Goal: Transaction & Acquisition: Purchase product/service

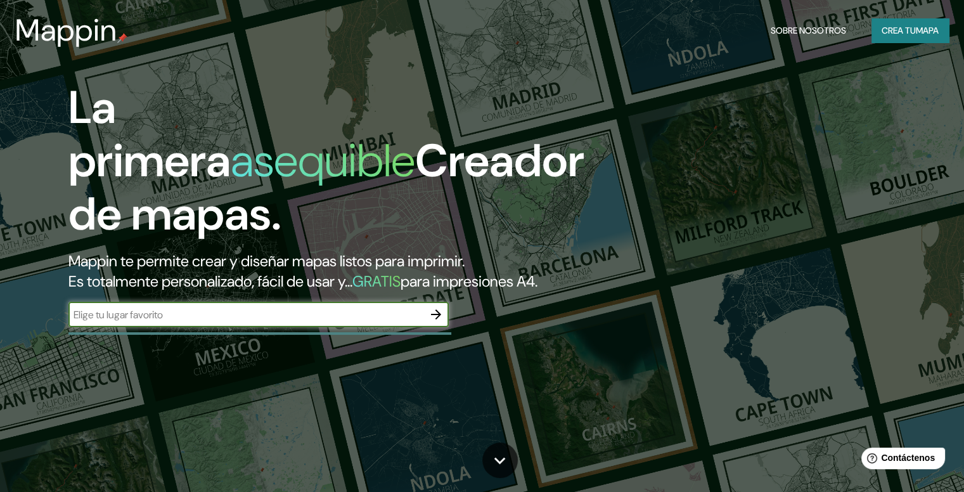
click at [263, 322] on input "text" at bounding box center [245, 314] width 355 height 15
type input "c"
type input "[GEOGRAPHIC_DATA]"
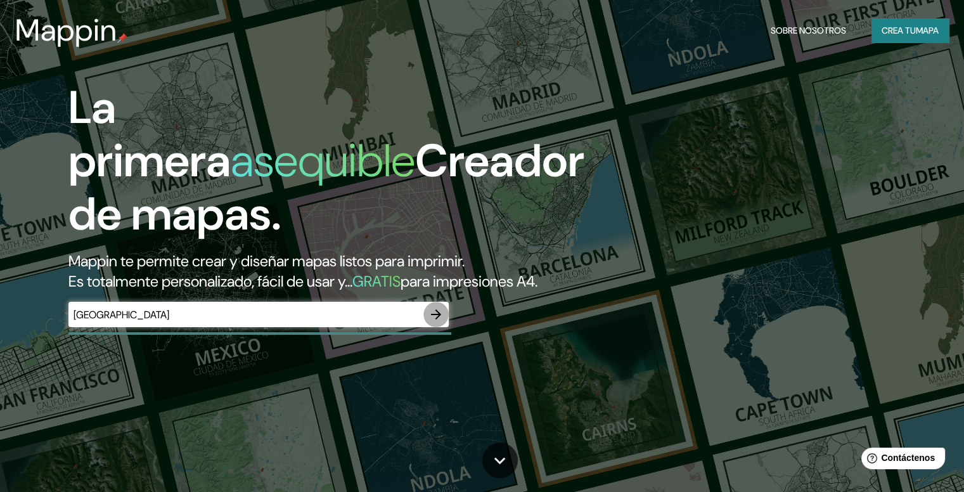
click at [436, 322] on icon "button" at bounding box center [435, 314] width 15 height 15
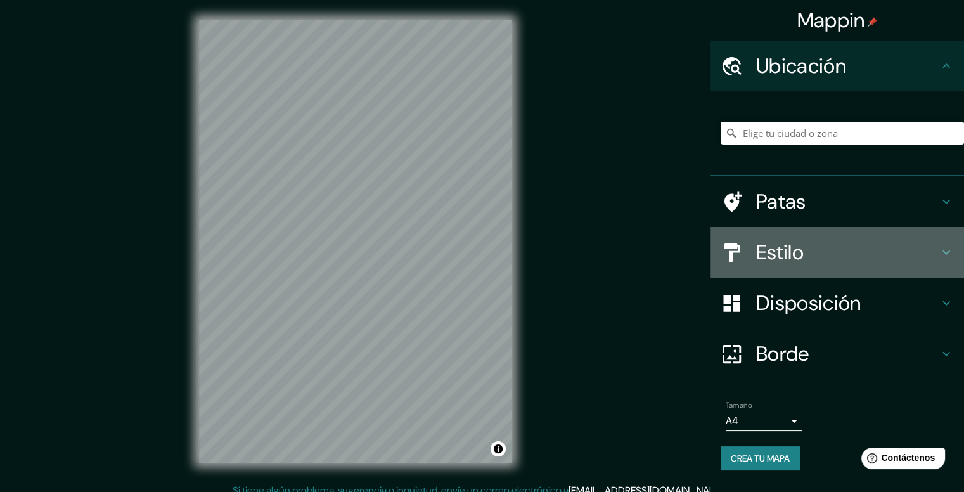
click at [946, 260] on div "Estilo" at bounding box center [836, 252] width 253 height 51
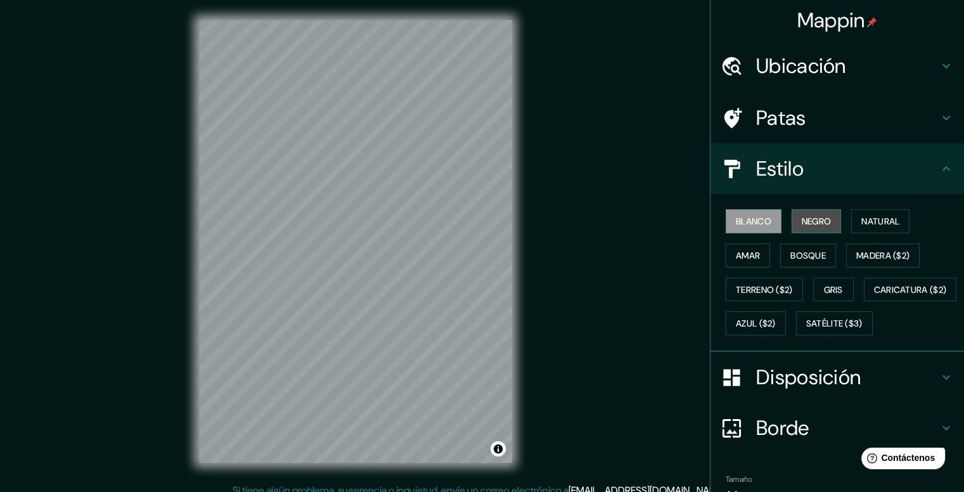
click at [814, 224] on font "Negro" at bounding box center [817, 220] width 30 height 11
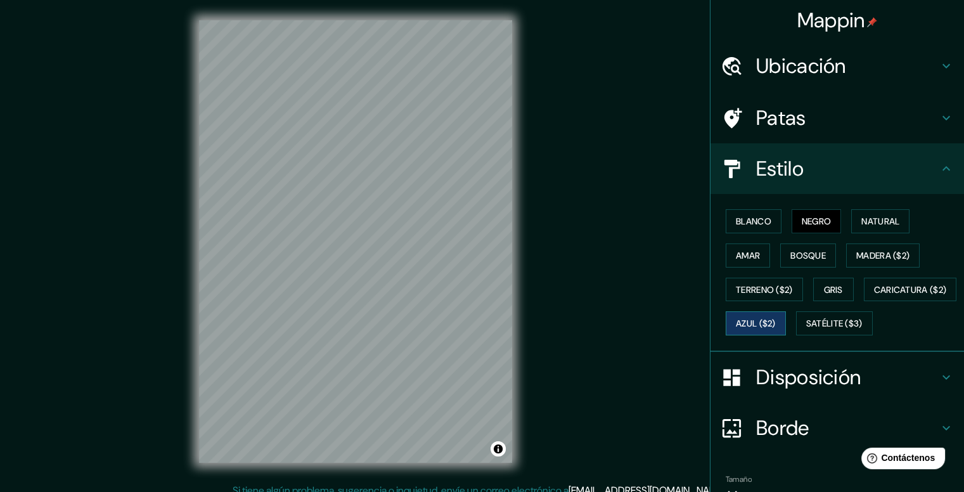
scroll to position [99, 0]
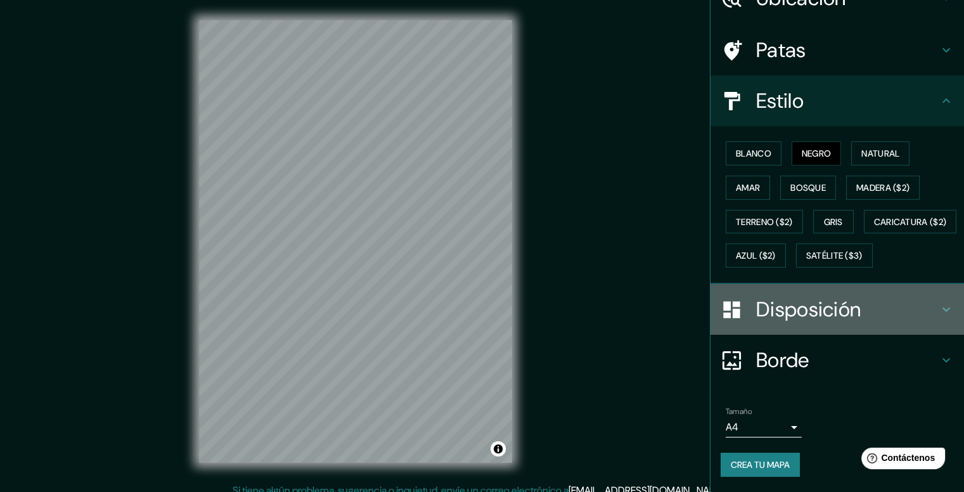
click at [939, 309] on icon at bounding box center [946, 309] width 15 height 15
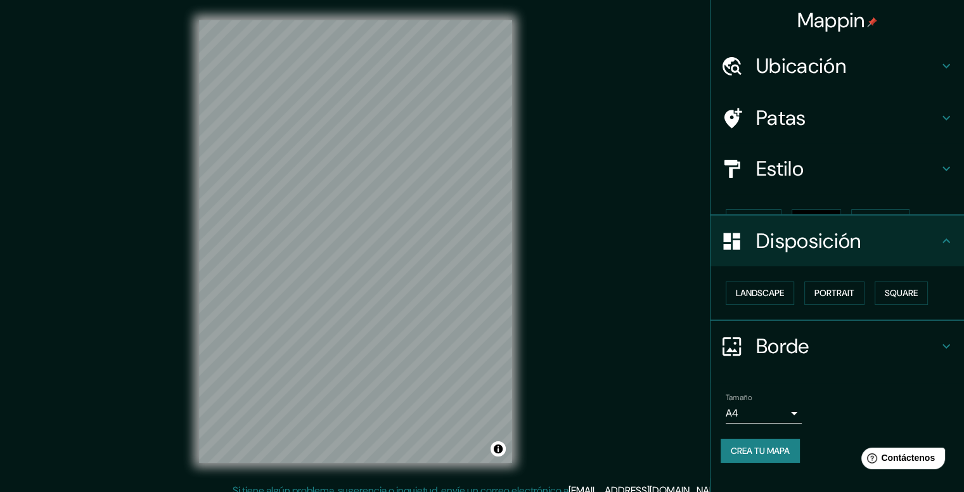
scroll to position [0, 0]
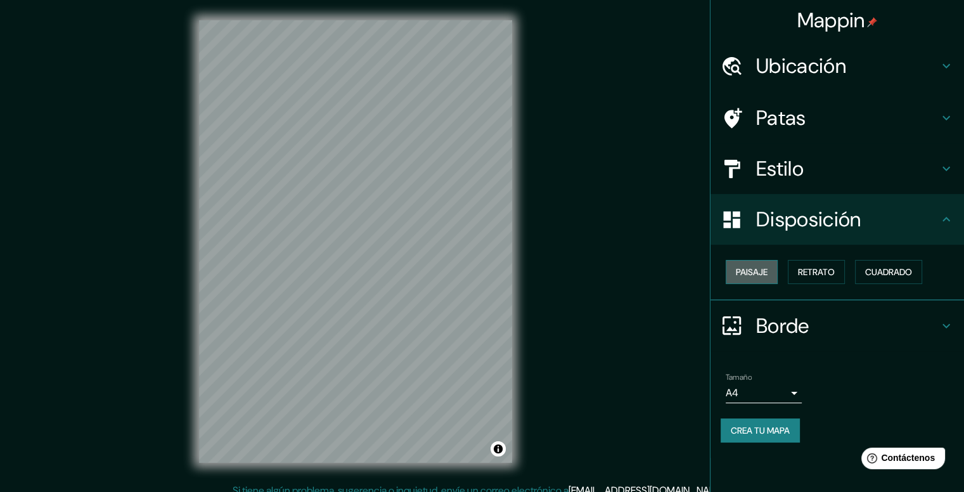
click at [767, 269] on font "Paisaje" at bounding box center [752, 271] width 32 height 11
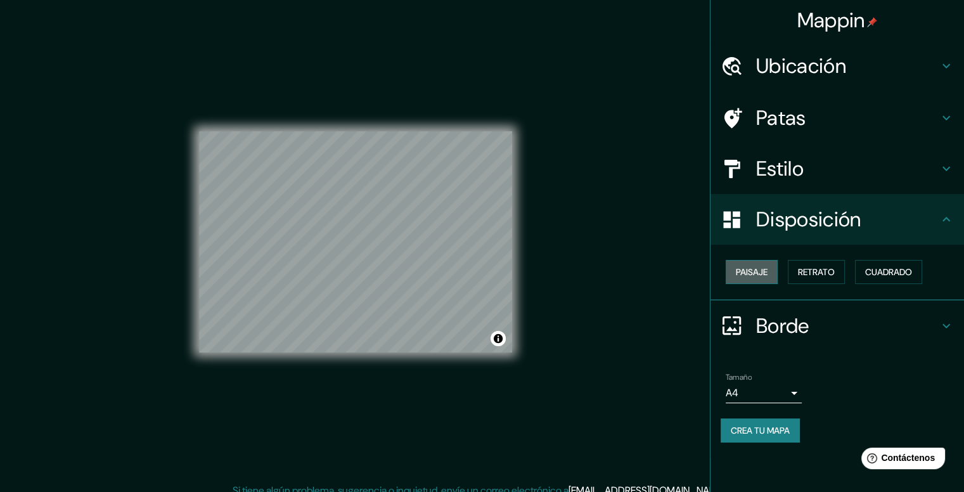
click at [767, 269] on font "Paisaje" at bounding box center [752, 271] width 32 height 11
click at [802, 273] on font "Retrato" at bounding box center [816, 271] width 37 height 11
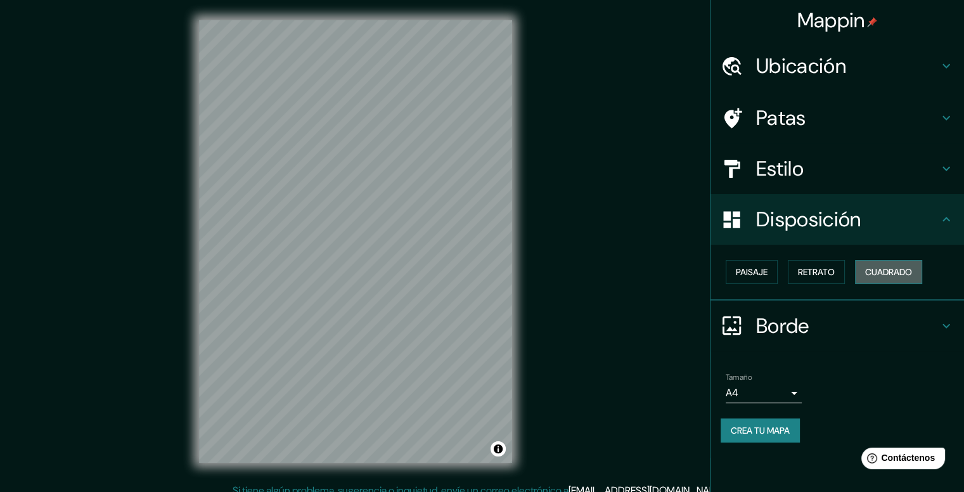
click at [880, 273] on font "Cuadrado" at bounding box center [888, 271] width 47 height 11
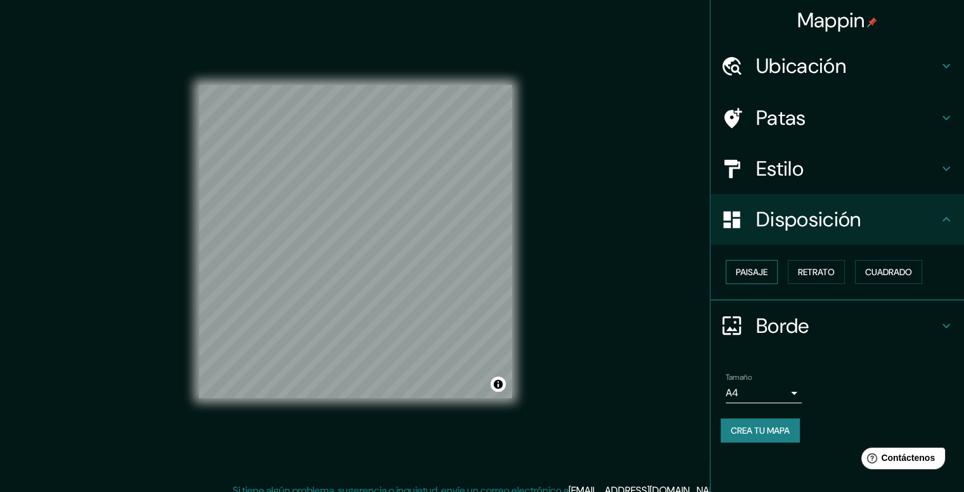
click at [764, 277] on font "Paisaje" at bounding box center [752, 271] width 32 height 11
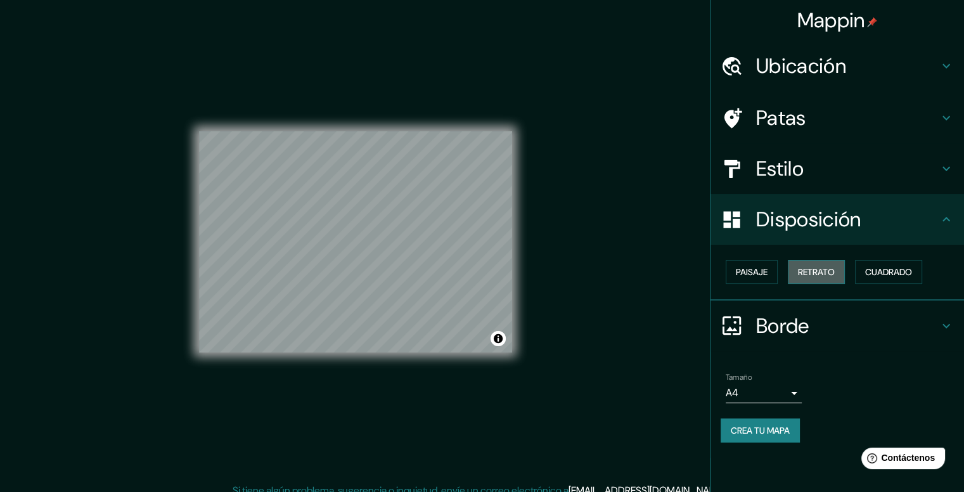
click at [793, 276] on button "Retrato" at bounding box center [816, 272] width 57 height 24
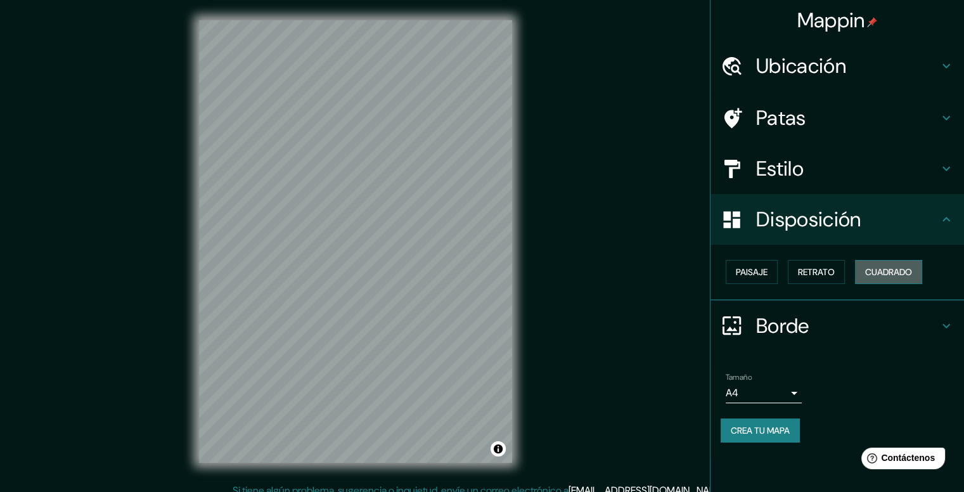
click at [867, 272] on font "Cuadrado" at bounding box center [888, 271] width 47 height 11
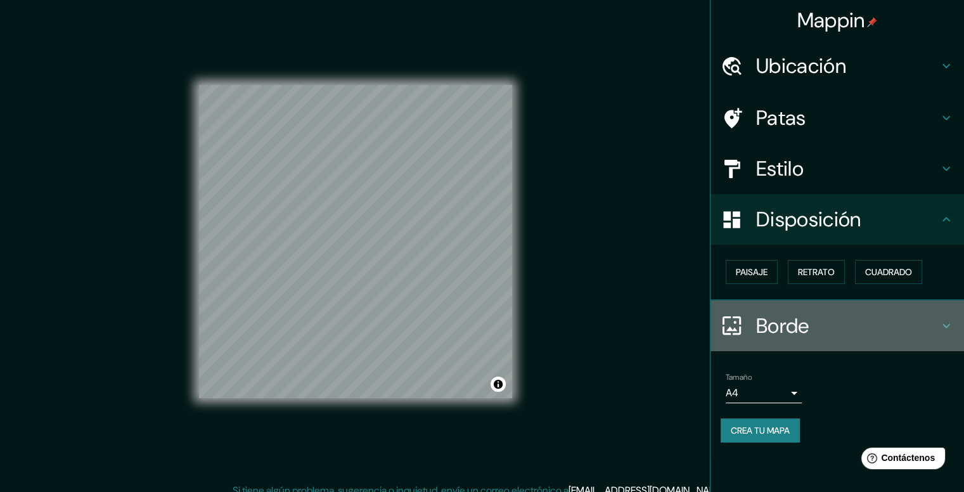
click at [787, 324] on font "Borde" at bounding box center [782, 325] width 53 height 27
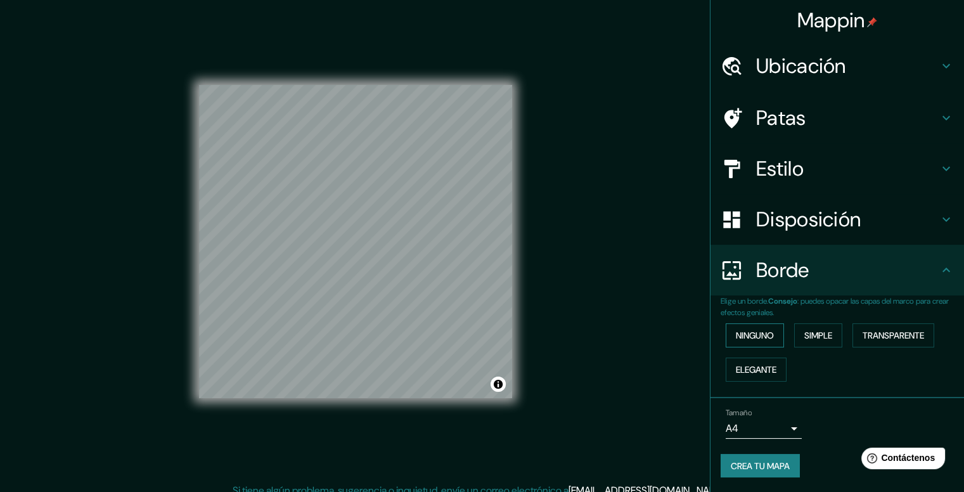
click at [774, 338] on font "Ninguno" at bounding box center [755, 335] width 38 height 11
click at [825, 335] on font "Simple" at bounding box center [818, 335] width 28 height 11
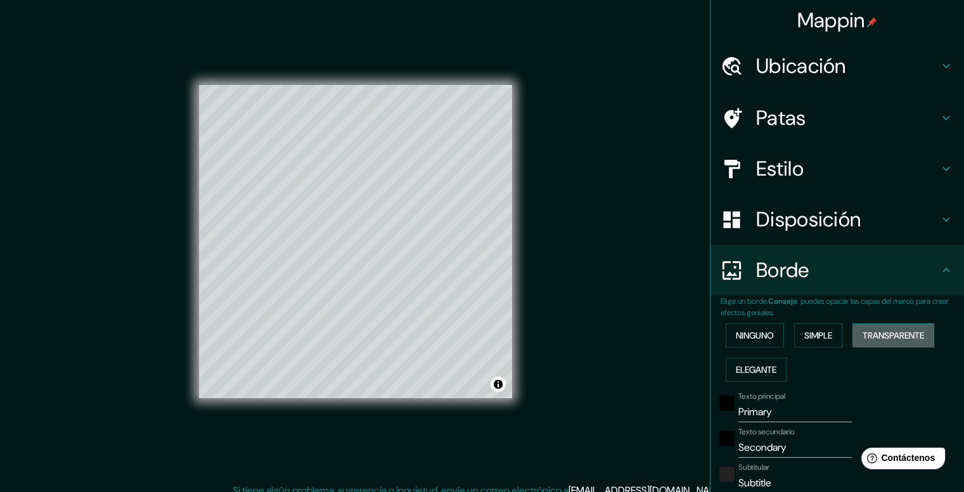
click at [897, 331] on font "Transparente" at bounding box center [893, 335] width 61 height 11
click at [749, 364] on font "Elegante" at bounding box center [756, 369] width 41 height 11
click at [751, 339] on font "Ninguno" at bounding box center [755, 335] width 38 height 11
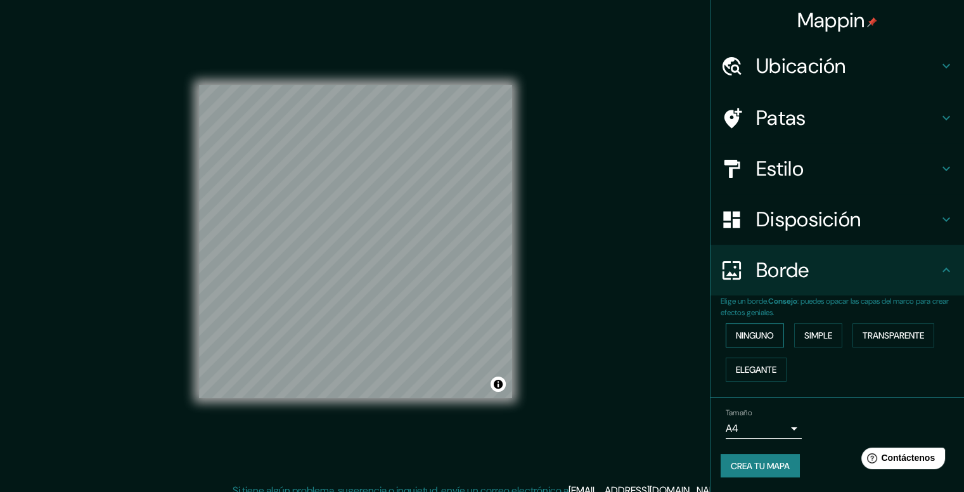
scroll to position [11, 0]
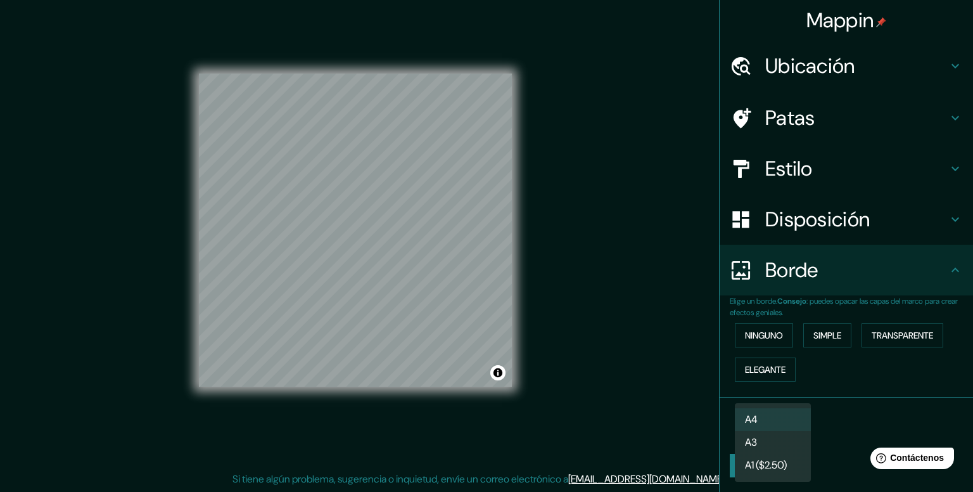
click at [788, 428] on body "Mappin Ubicación Patas Estilo Disposición Borde Elige un borde. Consejo : puede…" at bounding box center [486, 235] width 973 height 492
click at [786, 434] on li "A3" at bounding box center [773, 443] width 76 height 23
click at [781, 420] on body "Mappin Ubicación Patas Estilo Disposición Borde Elige un borde. Consejo : puede…" at bounding box center [486, 235] width 973 height 492
click at [786, 421] on li "A4" at bounding box center [773, 419] width 76 height 23
type input "single"
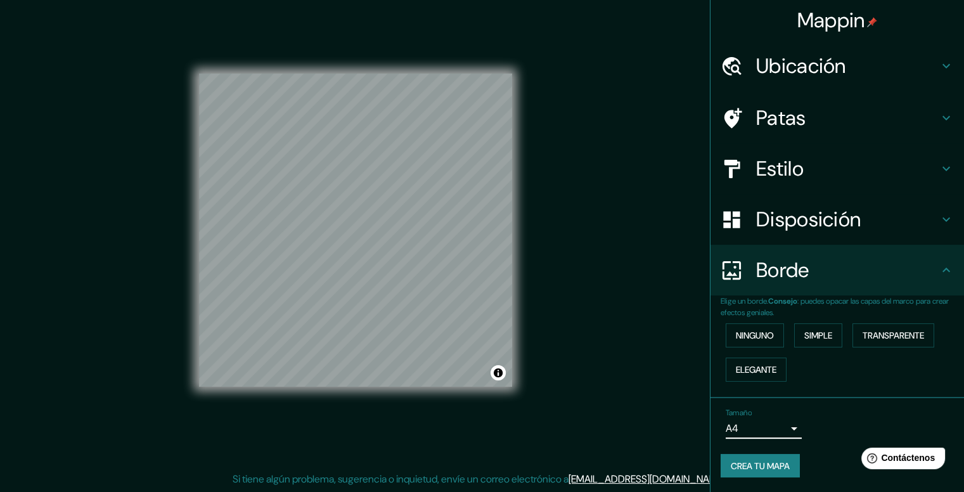
click at [939, 169] on icon at bounding box center [946, 168] width 15 height 15
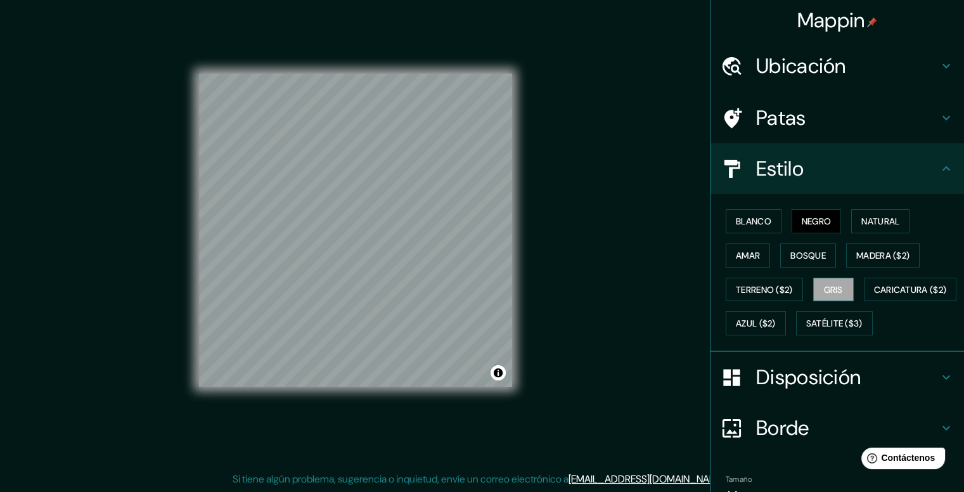
click at [834, 286] on font "Gris" at bounding box center [833, 289] width 19 height 11
click at [939, 115] on icon at bounding box center [946, 117] width 15 height 15
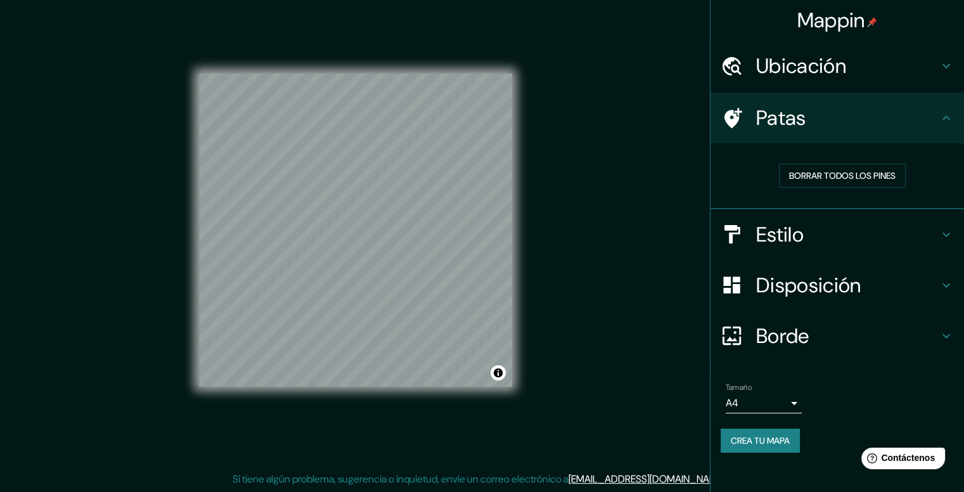
click at [934, 116] on h4 "Patas" at bounding box center [847, 117] width 183 height 25
click at [943, 122] on icon at bounding box center [946, 117] width 15 height 15
click at [947, 60] on icon at bounding box center [946, 65] width 15 height 15
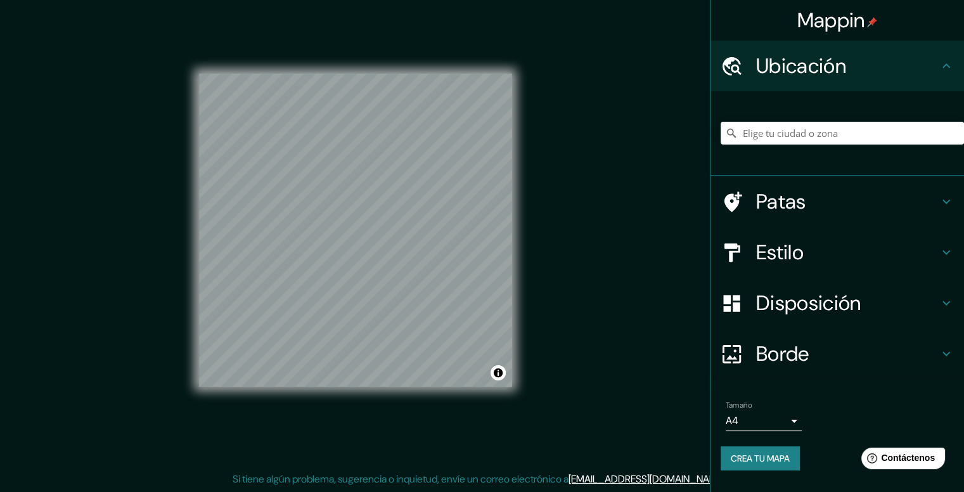
click at [942, 63] on icon at bounding box center [946, 65] width 15 height 15
click at [780, 457] on font "Crea tu mapa" at bounding box center [760, 457] width 59 height 11
click at [811, 135] on input "Elige tu ciudad o zona" at bounding box center [842, 133] width 243 height 23
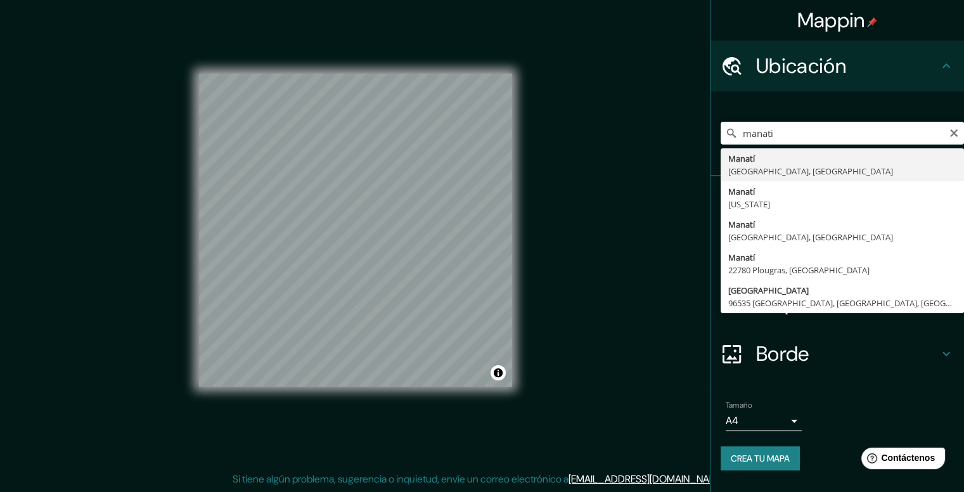
type input "[GEOGRAPHIC_DATA], [GEOGRAPHIC_DATA], [GEOGRAPHIC_DATA]"
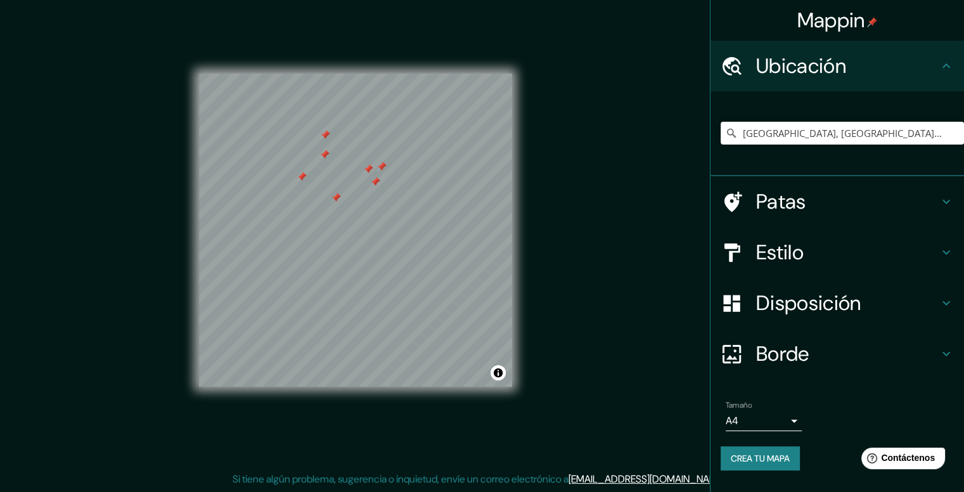
click at [42, 86] on div "Mappin Ubicación Manatí, [GEOGRAPHIC_DATA], [GEOGRAPHIC_DATA] Patas Estilo Disp…" at bounding box center [482, 240] width 964 height 503
click at [502, 368] on button "Activar o desactivar atribución" at bounding box center [498, 372] width 15 height 15
click at [466, 379] on div "© Mapbox © OpenStreetMap Mejora este mapa" at bounding box center [411, 372] width 188 height 15
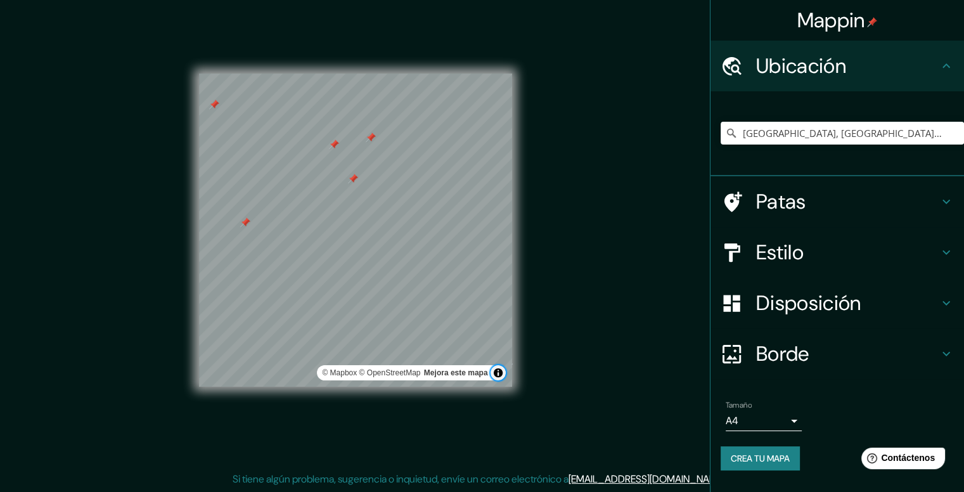
click at [491, 369] on button "Activar o desactivar atribución" at bounding box center [498, 372] width 15 height 15
click at [942, 202] on icon at bounding box center [946, 201] width 15 height 15
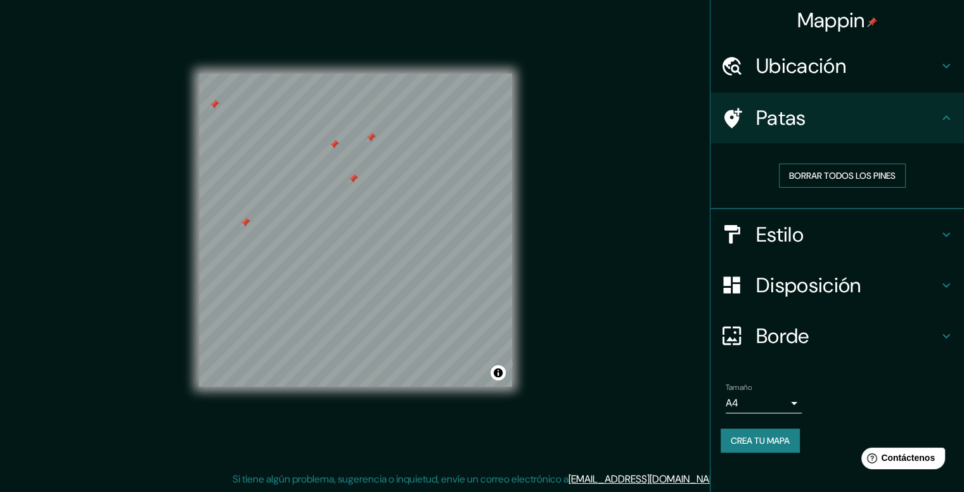
click at [889, 173] on font "Borrar todos los pines" at bounding box center [842, 175] width 106 height 11
click at [890, 176] on font "Borrar todos los pines" at bounding box center [842, 175] width 106 height 11
click at [946, 238] on icon at bounding box center [946, 234] width 15 height 15
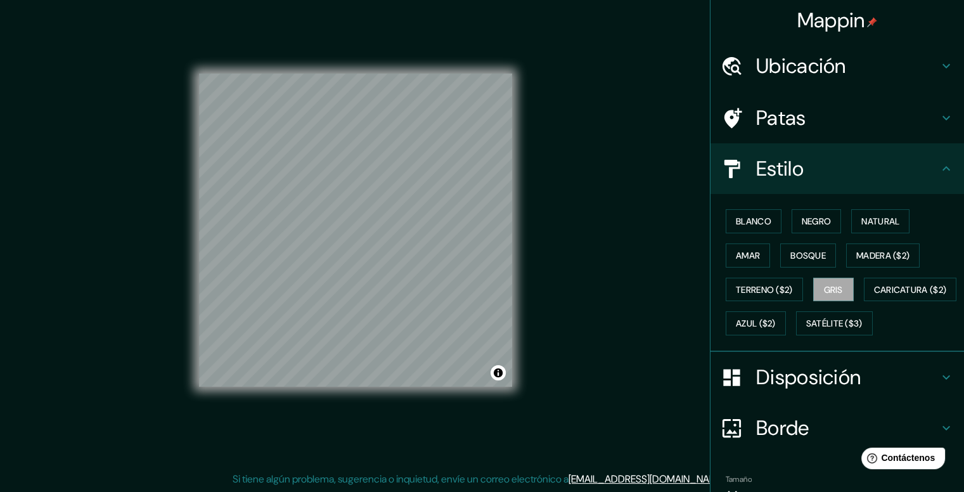
click at [927, 306] on div "Blanco Negro Natural Amar Bosque Madera ($2) Terreno ($2) Gris Caricatura ($2) …" at bounding box center [842, 272] width 243 height 136
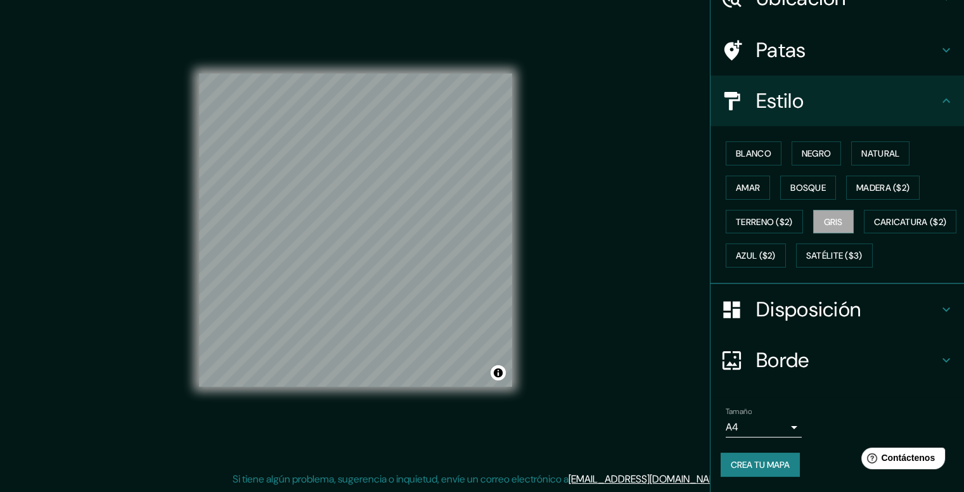
scroll to position [99, 0]
click at [939, 361] on icon at bounding box center [946, 359] width 15 height 15
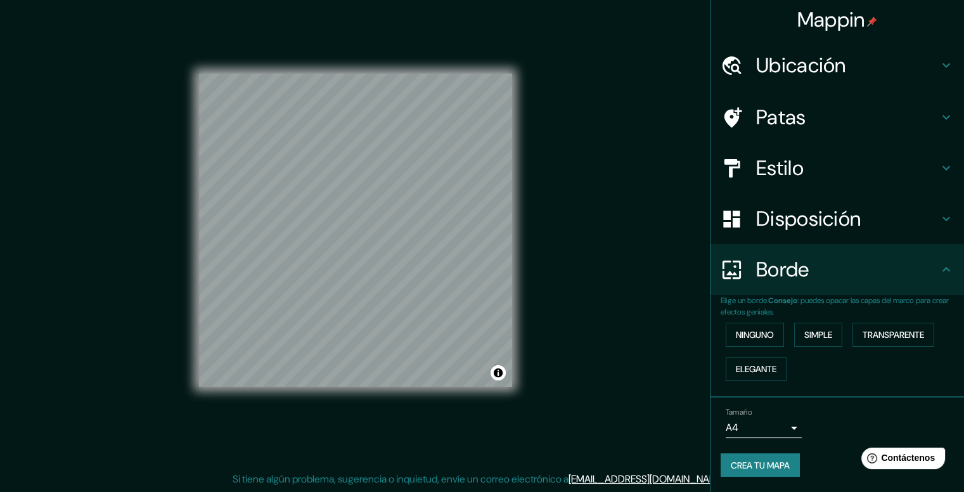
scroll to position [0, 0]
click at [897, 337] on font "Transparente" at bounding box center [893, 335] width 61 height 11
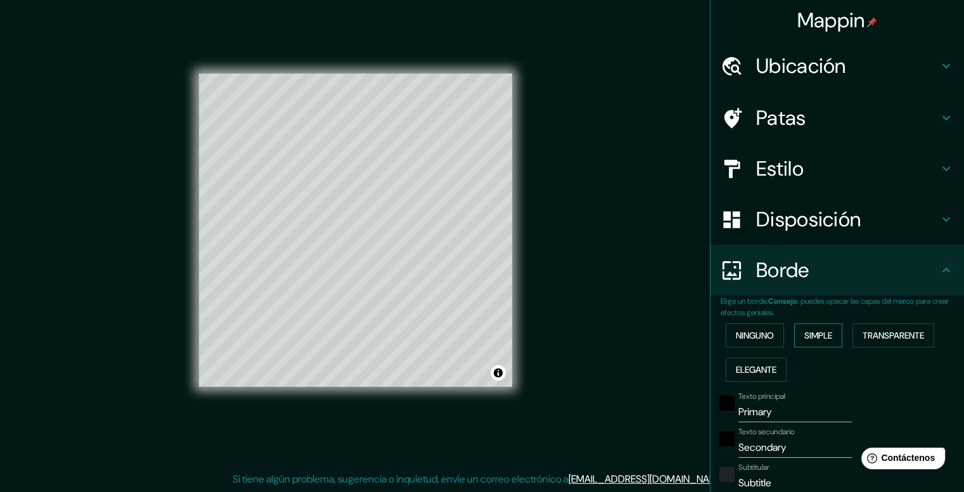
click at [814, 341] on font "Simple" at bounding box center [818, 335] width 28 height 16
click at [763, 375] on font "Elegante" at bounding box center [756, 369] width 41 height 16
click at [763, 335] on font "Ninguno" at bounding box center [755, 335] width 38 height 11
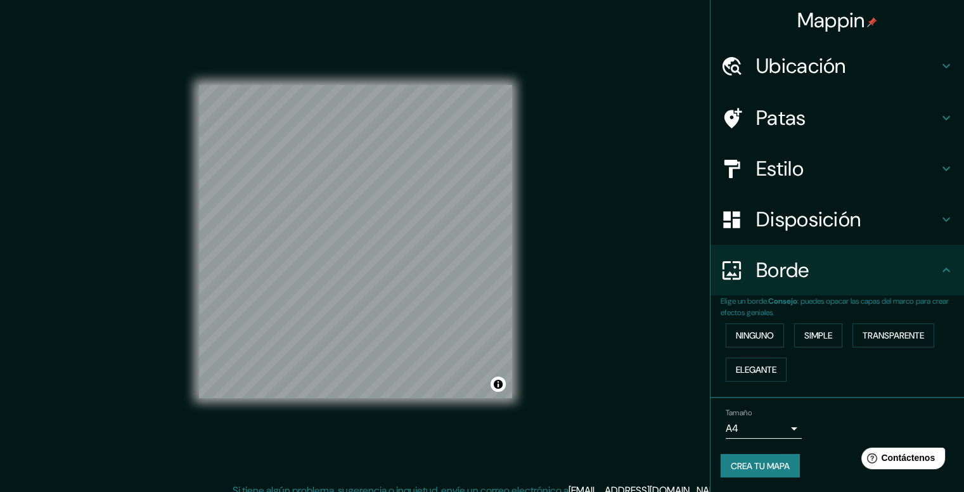
click at [948, 271] on icon at bounding box center [946, 269] width 15 height 15
click at [944, 269] on icon at bounding box center [946, 269] width 8 height 4
click at [949, 218] on icon at bounding box center [946, 219] width 8 height 4
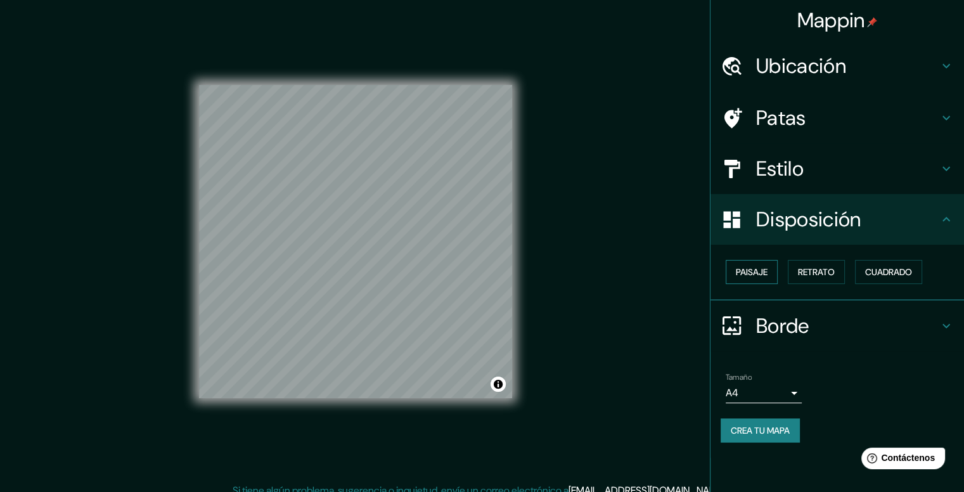
click at [760, 277] on font "Paisaje" at bounding box center [752, 272] width 32 height 16
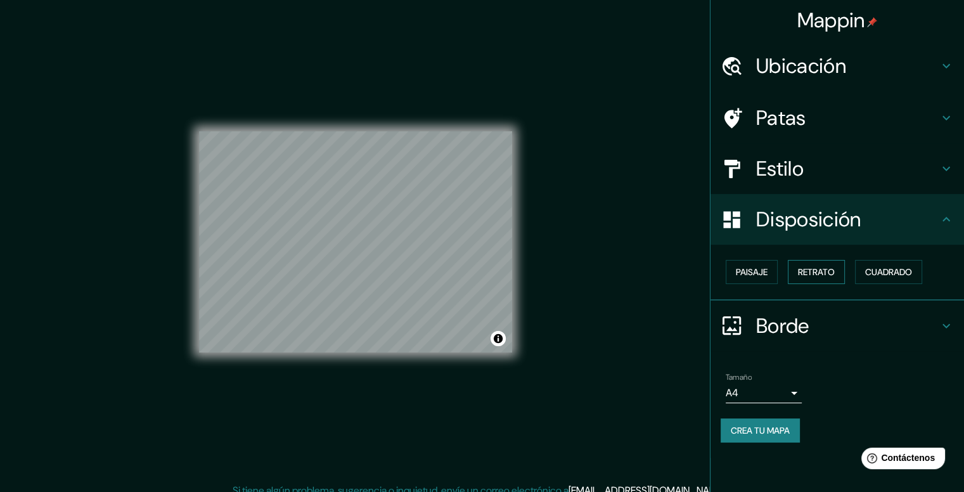
click at [814, 274] on font "Retrato" at bounding box center [816, 271] width 37 height 11
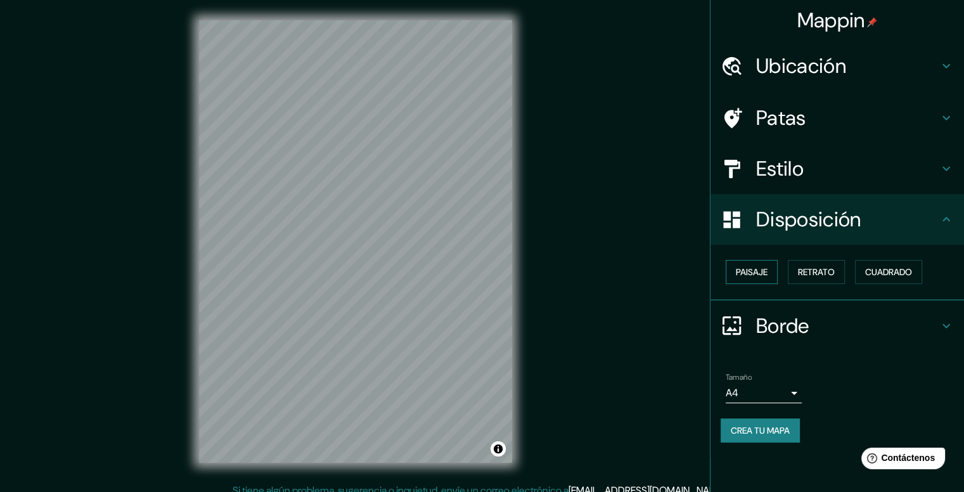
click at [766, 271] on font "Paisaje" at bounding box center [752, 271] width 32 height 11
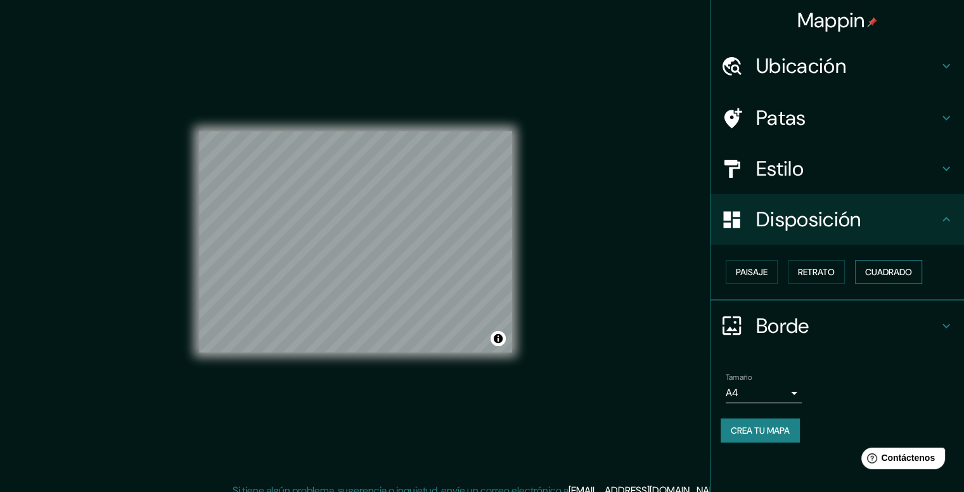
click at [897, 279] on font "Cuadrado" at bounding box center [888, 272] width 47 height 16
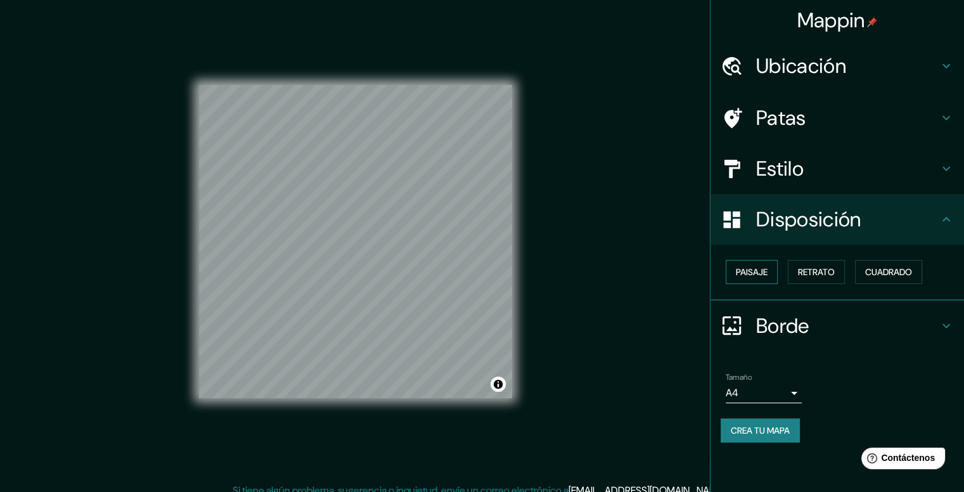
click at [769, 273] on button "Paisaje" at bounding box center [752, 272] width 52 height 24
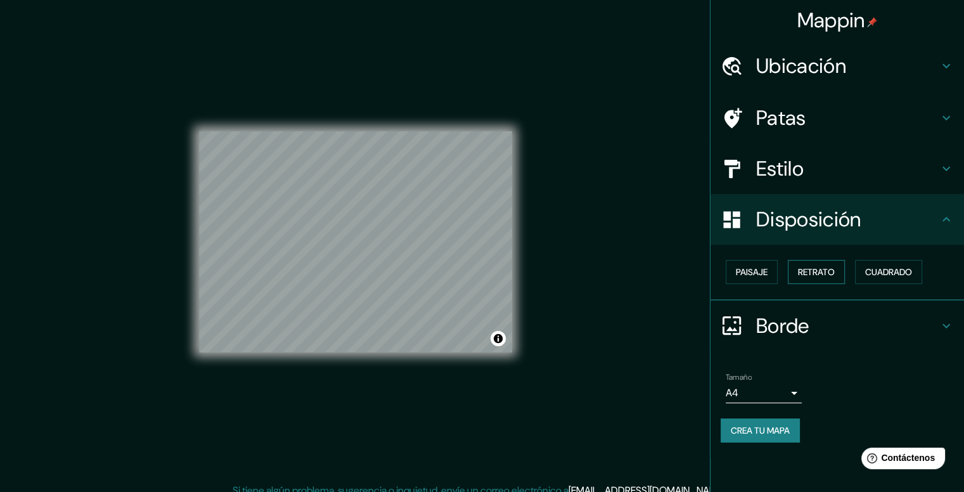
click at [828, 271] on font "Retrato" at bounding box center [816, 271] width 37 height 11
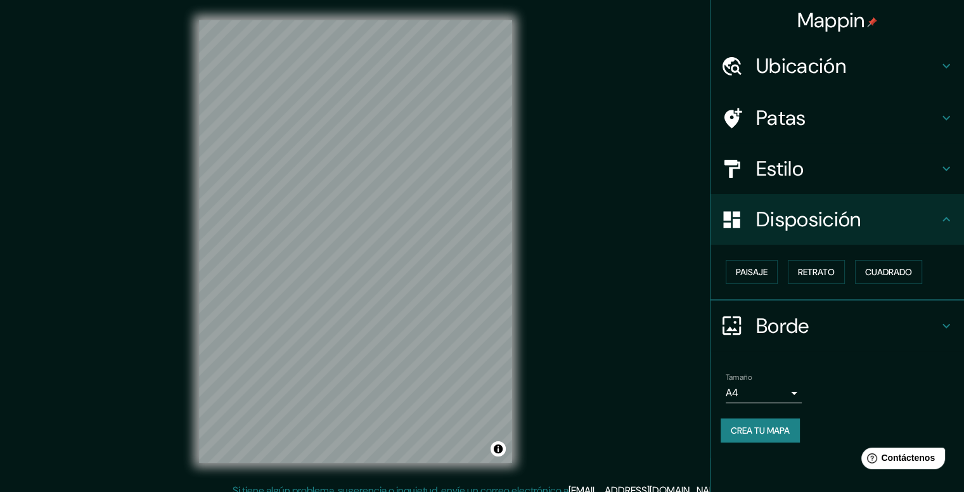
click at [946, 172] on icon at bounding box center [946, 168] width 15 height 15
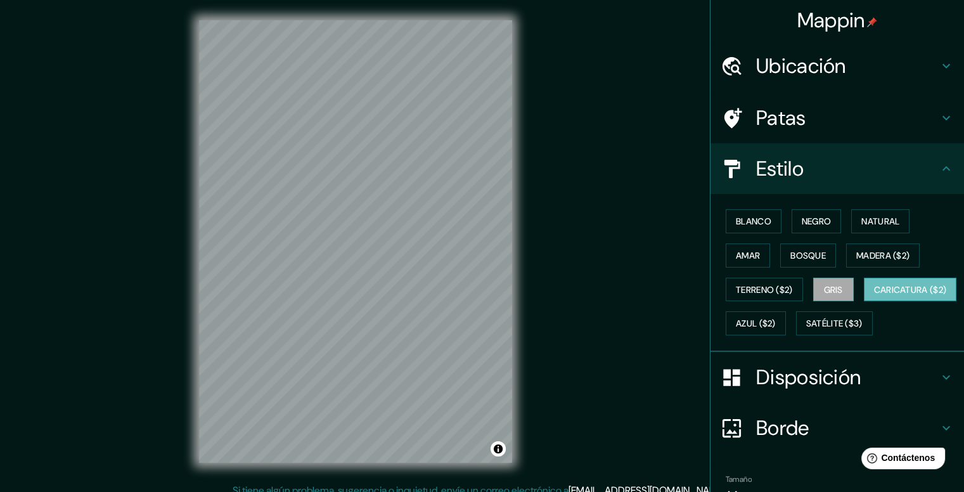
click at [874, 295] on font "Caricatura ($2)" at bounding box center [910, 289] width 73 height 11
click at [776, 321] on font "Azul ($2)" at bounding box center [756, 323] width 40 height 11
click at [874, 295] on font "Caricatura ($2)" at bounding box center [910, 289] width 73 height 11
click at [796, 335] on button "Satélite ($3)" at bounding box center [834, 323] width 77 height 24
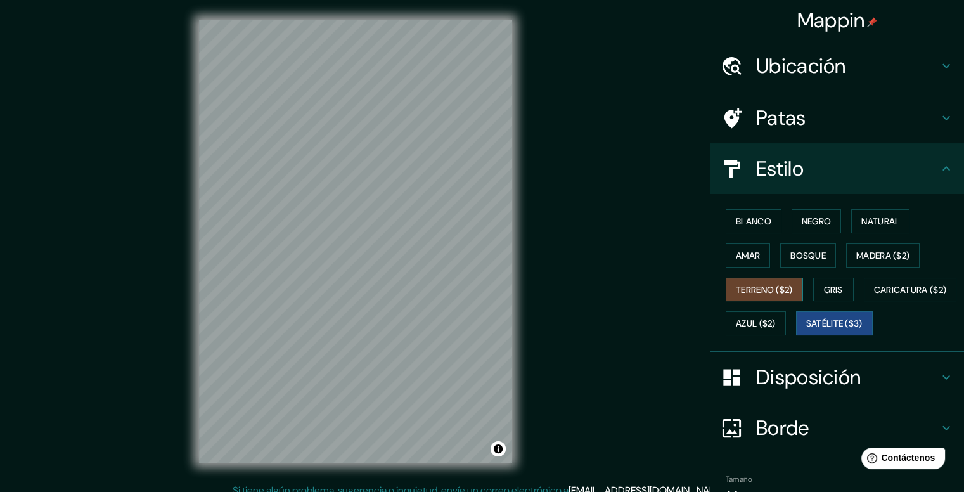
click at [781, 284] on font "Terreno ($2)" at bounding box center [764, 289] width 57 height 11
click at [887, 260] on font "Madera ($2)" at bounding box center [882, 255] width 53 height 16
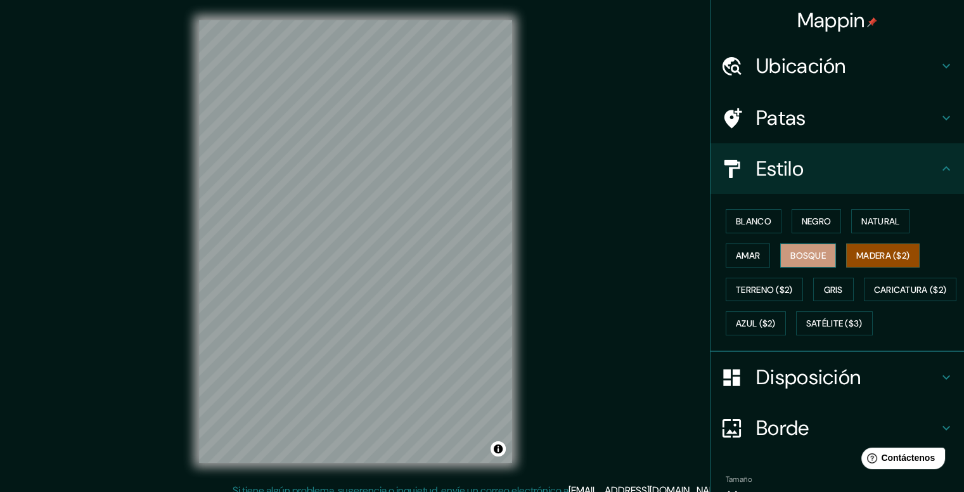
click at [809, 256] on font "Bosque" at bounding box center [807, 255] width 35 height 11
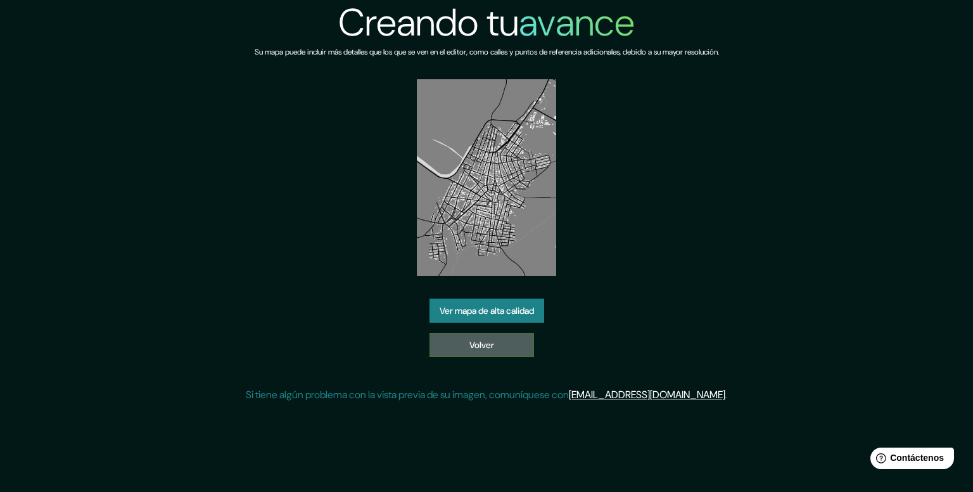
click at [490, 345] on font "Volver" at bounding box center [482, 344] width 25 height 11
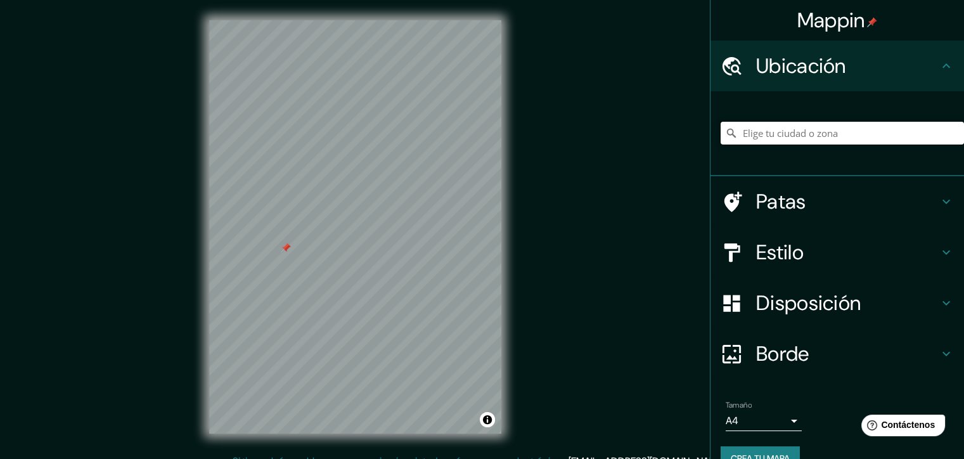
click at [763, 127] on input "Elige tu ciudad o zona" at bounding box center [842, 133] width 243 height 23
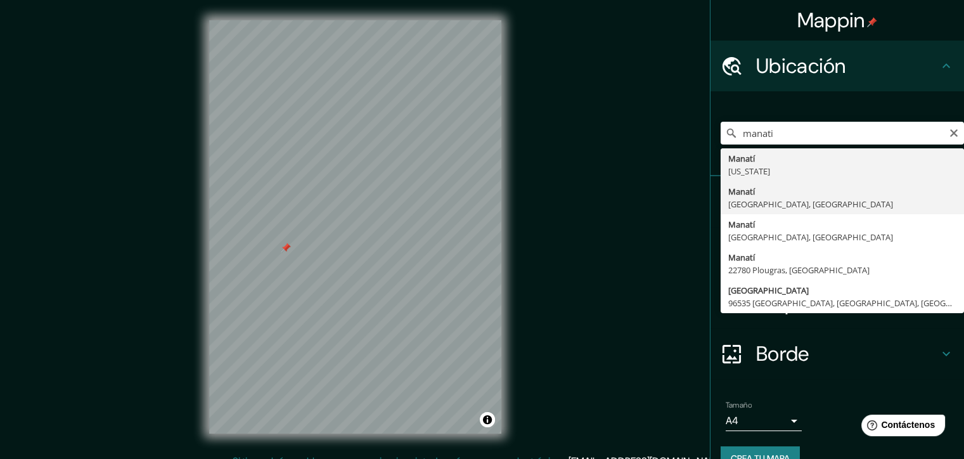
type input "[GEOGRAPHIC_DATA], [GEOGRAPHIC_DATA], [GEOGRAPHIC_DATA]"
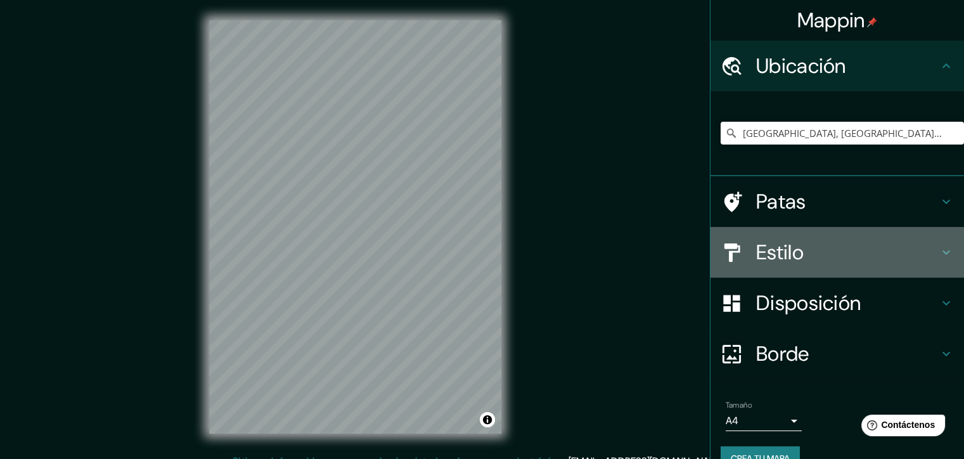
click at [802, 247] on h4 "Estilo" at bounding box center [847, 252] width 183 height 25
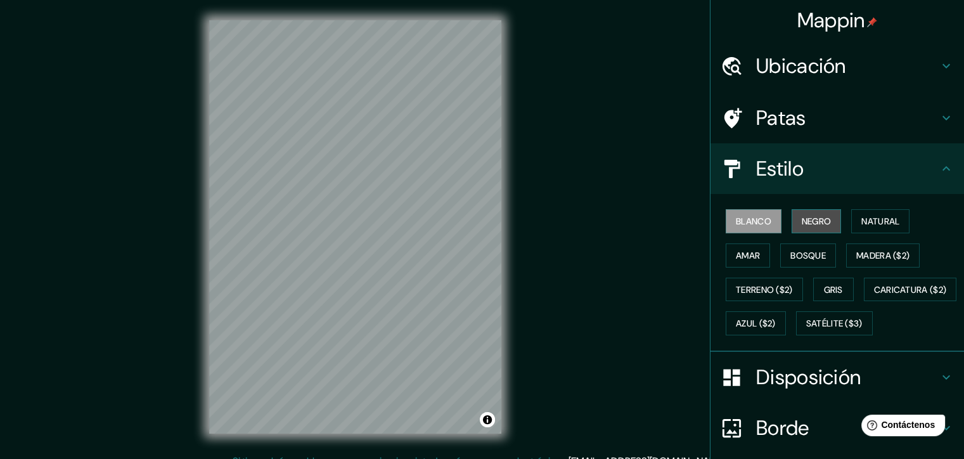
click at [809, 221] on font "Negro" at bounding box center [817, 220] width 30 height 11
click at [0, 214] on div "Mappin Ubicación Manatí, Atlántico, Colombia Patas Estilo Blanco Negro Natural …" at bounding box center [482, 237] width 964 height 474
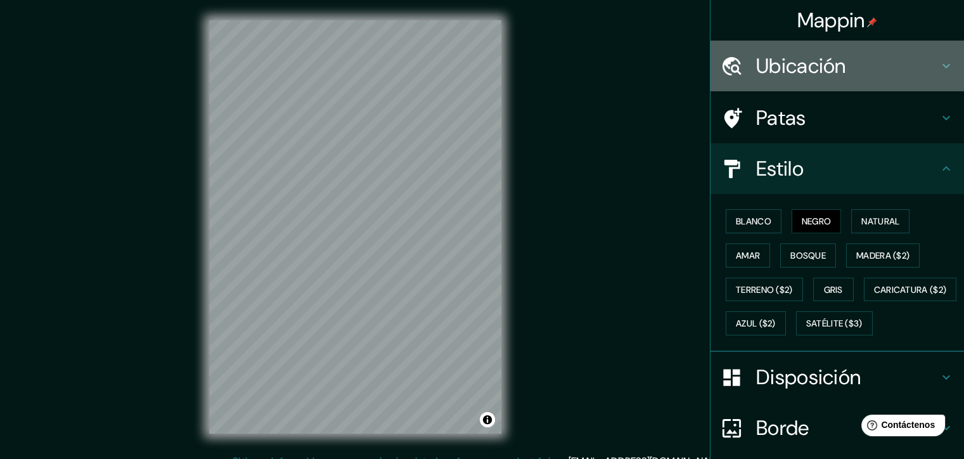
click at [831, 59] on font "Ubicación" at bounding box center [801, 66] width 90 height 27
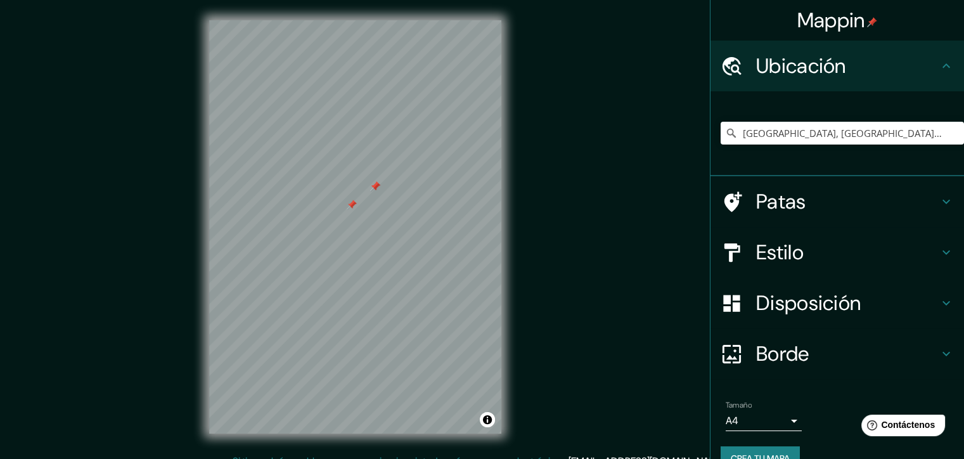
scroll to position [25, 0]
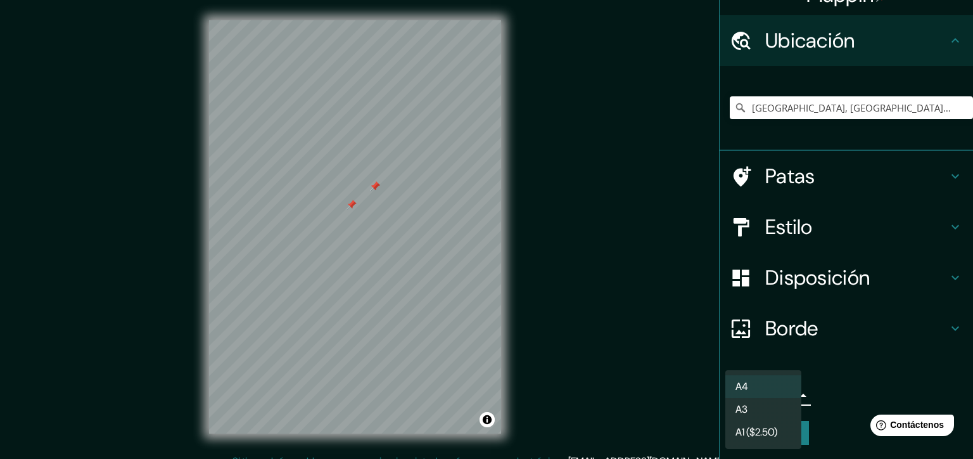
click at [781, 392] on body "Mappin Ubicación Manatí, Atlántico, Colombia Patas Estilo Disposición Borde Eli…" at bounding box center [486, 229] width 973 height 459
click at [774, 411] on li "A3" at bounding box center [764, 410] width 76 height 23
type input "a4"
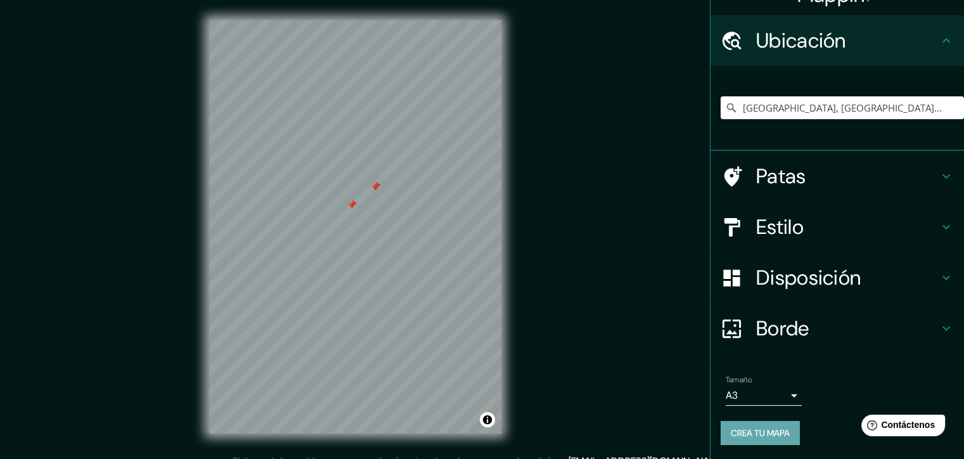
click at [769, 439] on font "Crea tu mapa" at bounding box center [760, 433] width 59 height 16
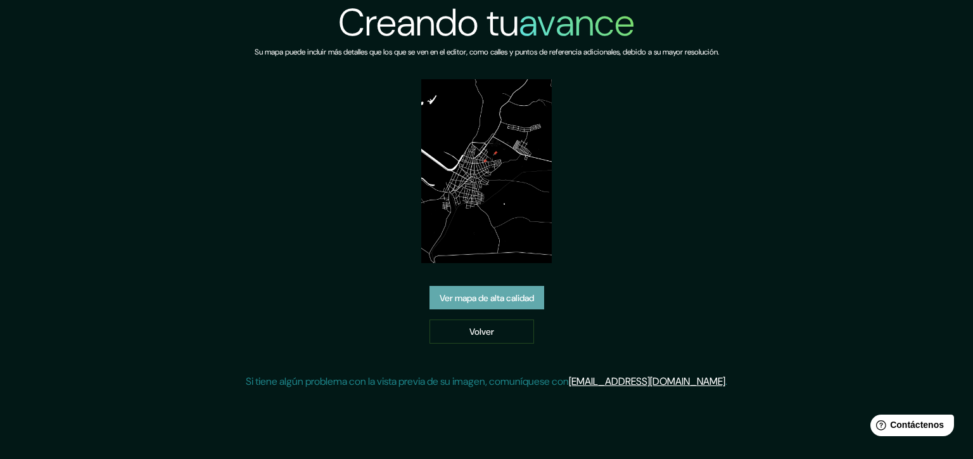
click at [529, 298] on font "Ver mapa de alta calidad" at bounding box center [487, 297] width 94 height 11
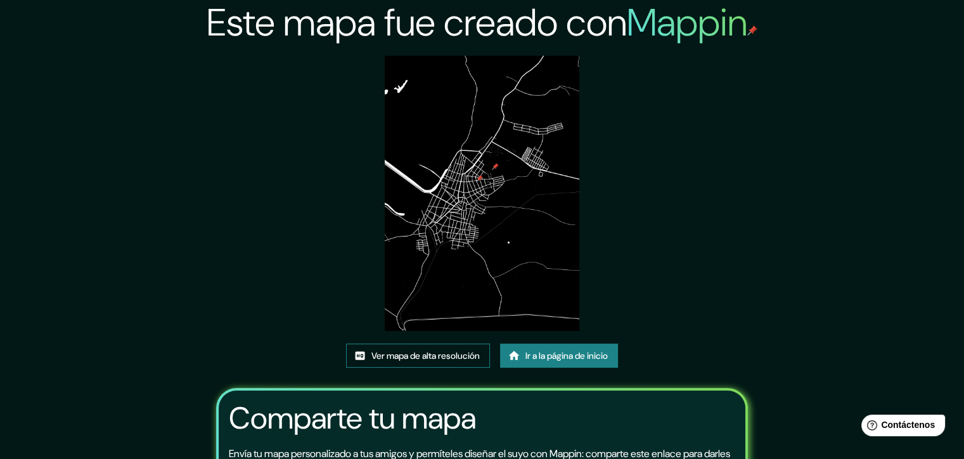
click at [446, 356] on font "Ver mapa de alta resolución" at bounding box center [425, 355] width 108 height 11
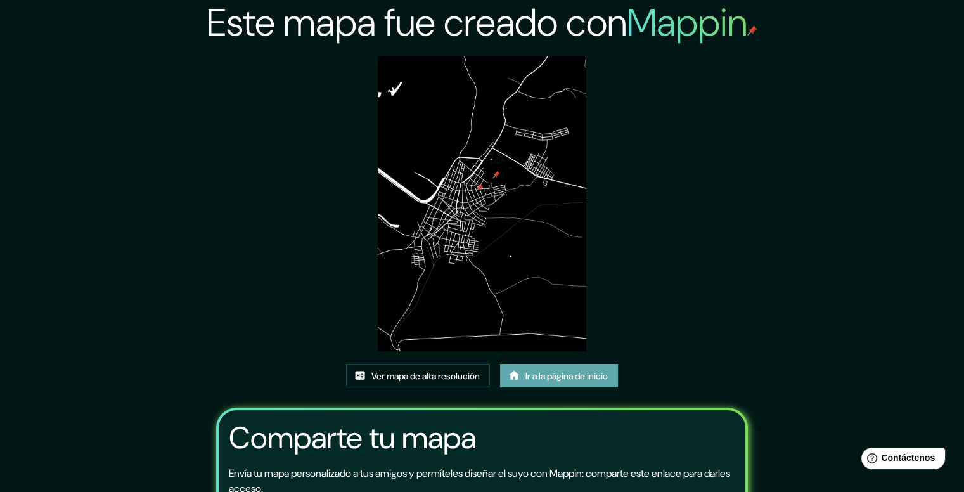
click at [572, 378] on font "Ir a la página de inicio" at bounding box center [566, 375] width 82 height 11
